Goal: Task Accomplishment & Management: Manage account settings

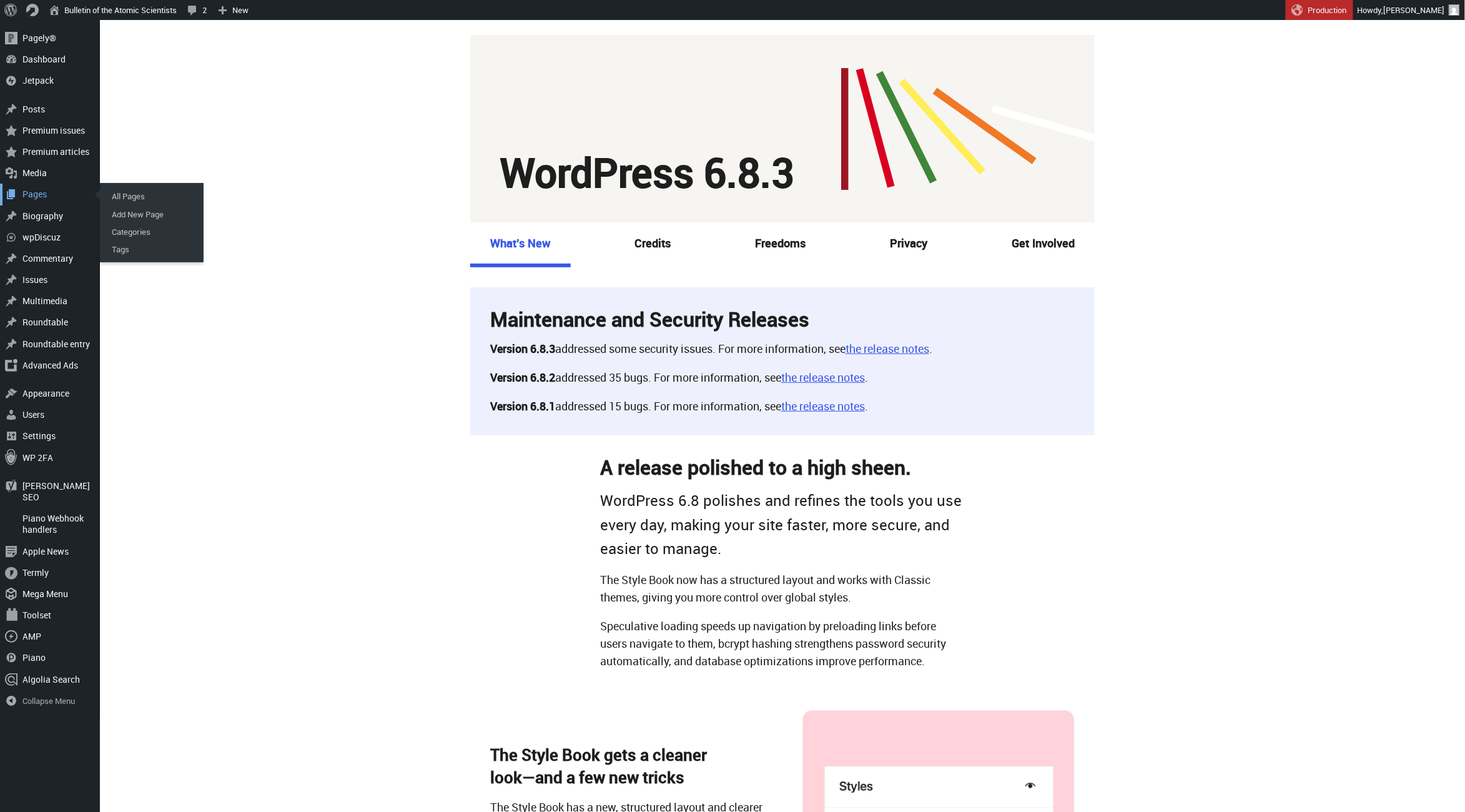
click at [26, 194] on div "Pages" at bounding box center [50, 194] width 100 height 22
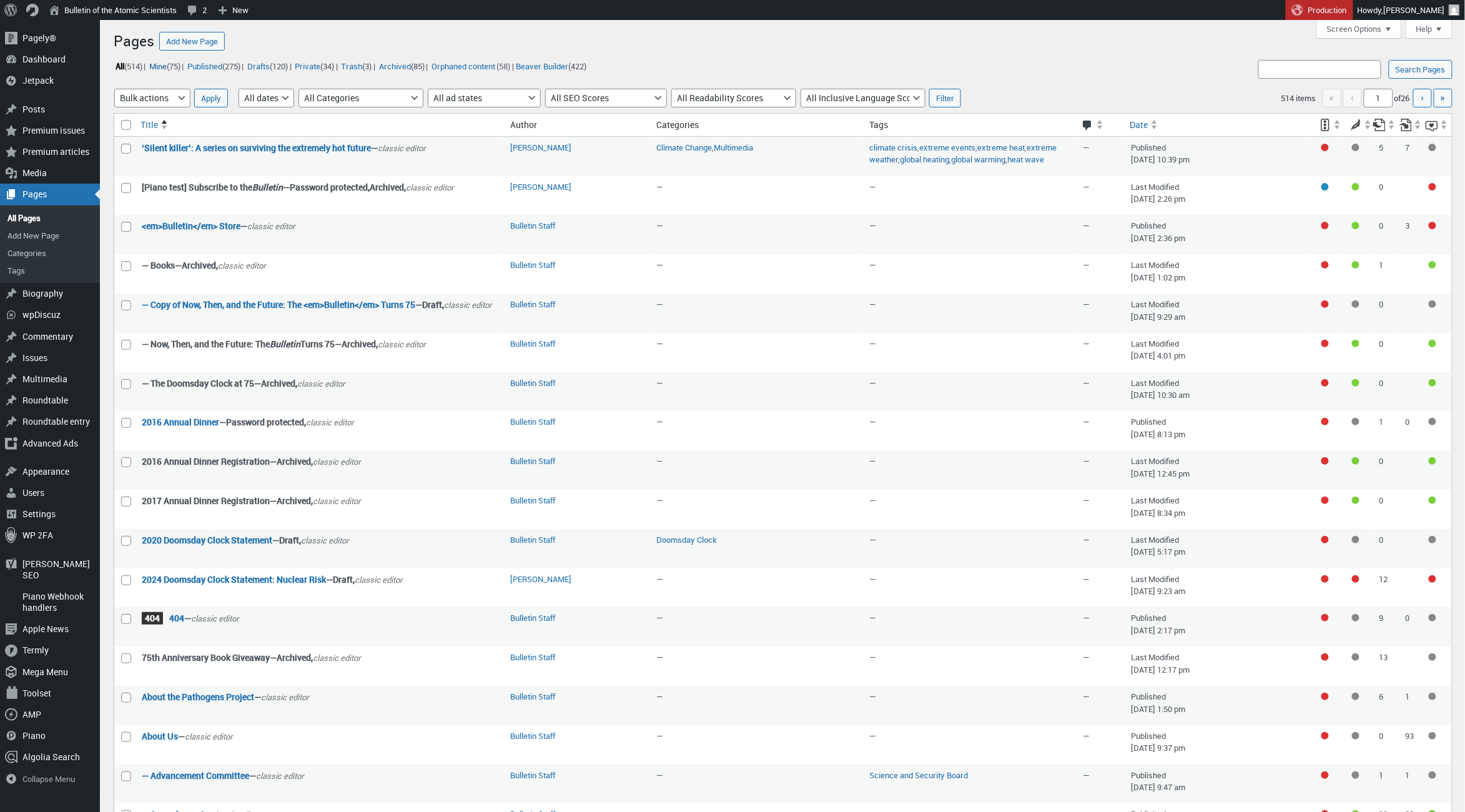
click at [173, 64] on link "Mine (75)" at bounding box center [164, 66] width 35 height 14
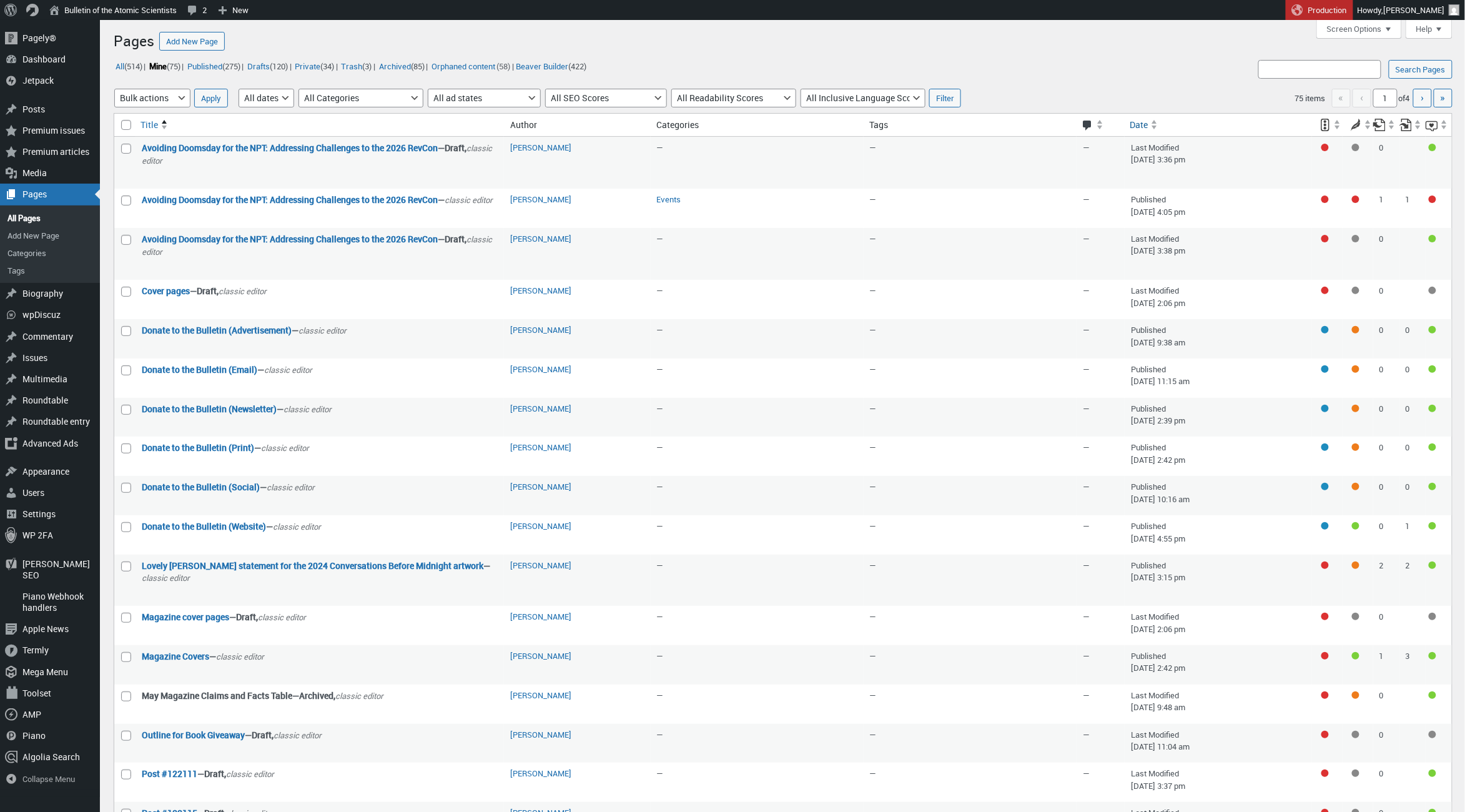
click at [1144, 123] on span "Date" at bounding box center [1139, 124] width 18 height 12
